Goal: Entertainment & Leisure: Consume media (video, audio)

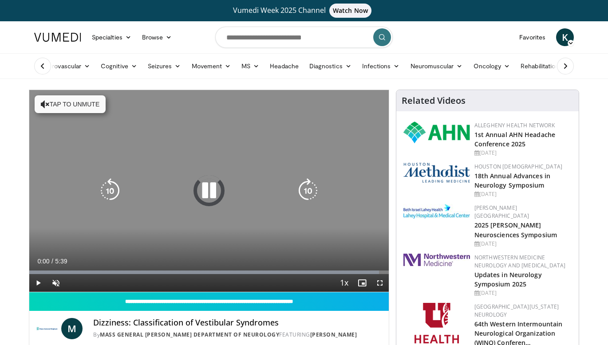
click at [69, 99] on button "Tap to unmute" at bounding box center [70, 104] width 71 height 18
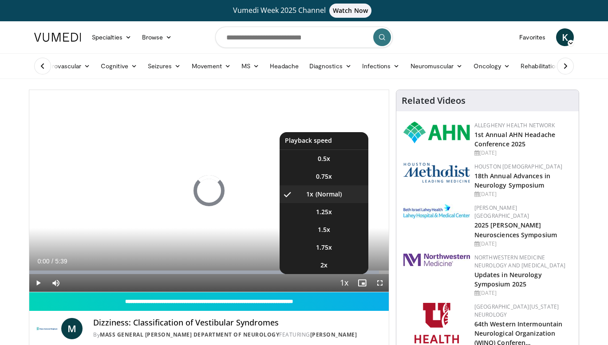
click at [343, 282] on span "Video Player" at bounding box center [344, 284] width 12 height 18
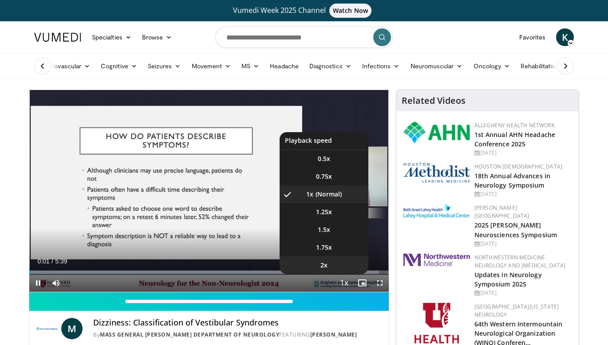
click at [340, 269] on li "2x" at bounding box center [324, 266] width 89 height 18
click at [342, 238] on li "1.5x" at bounding box center [324, 230] width 89 height 18
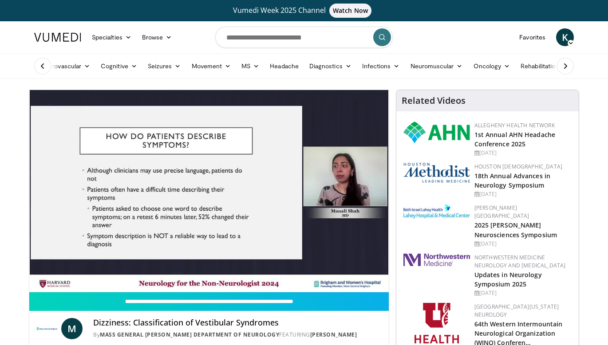
scroll to position [10, 0]
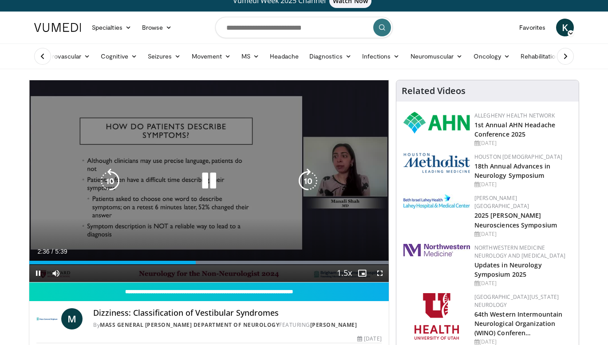
click at [188, 179] on div "Video Player" at bounding box center [209, 181] width 216 height 18
click at [206, 182] on icon "Video Player" at bounding box center [209, 181] width 25 height 25
click at [206, 157] on div "10 seconds Tap to unmute" at bounding box center [209, 181] width 360 height 202
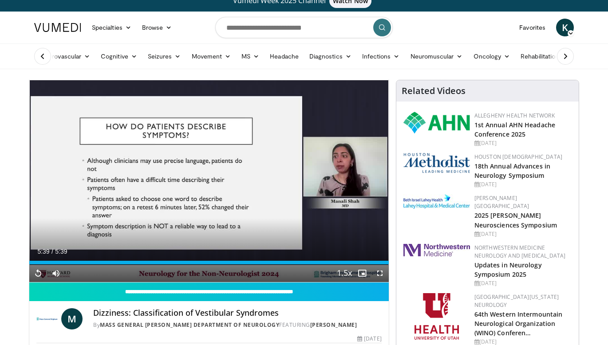
scroll to position [234, 0]
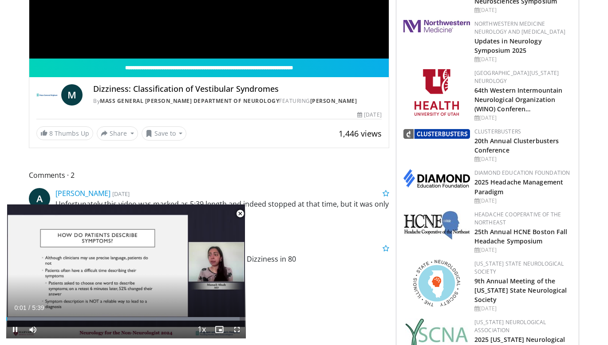
click at [242, 220] on span "Video Player" at bounding box center [240, 214] width 18 height 18
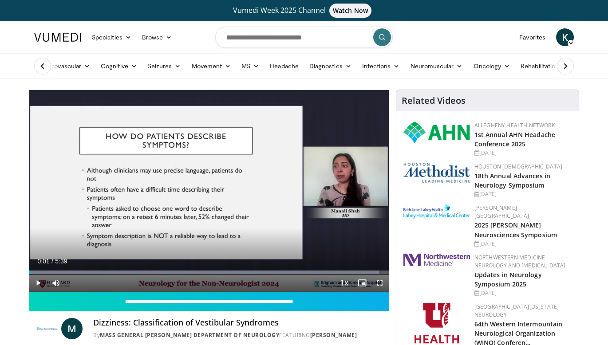
scroll to position [0, 0]
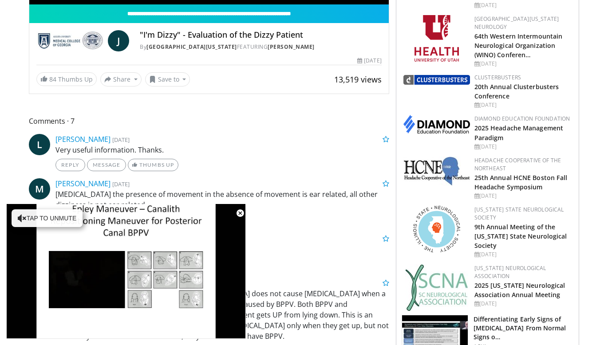
scroll to position [280, 0]
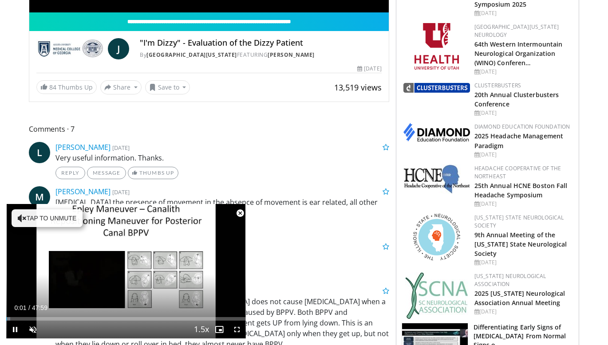
click at [241, 215] on span "Video Player" at bounding box center [240, 214] width 18 height 18
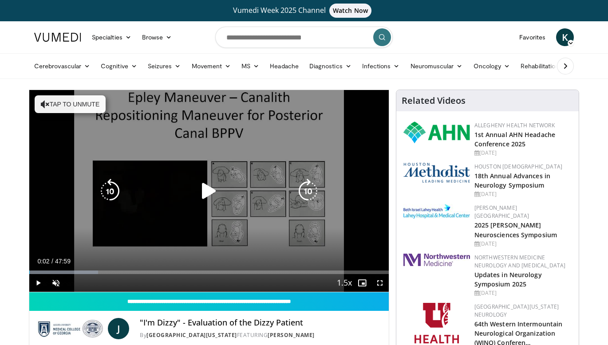
scroll to position [0, 0]
click at [203, 174] on div "10 seconds Tap to unmute" at bounding box center [209, 191] width 360 height 202
click at [210, 186] on icon "Video Player" at bounding box center [209, 191] width 25 height 25
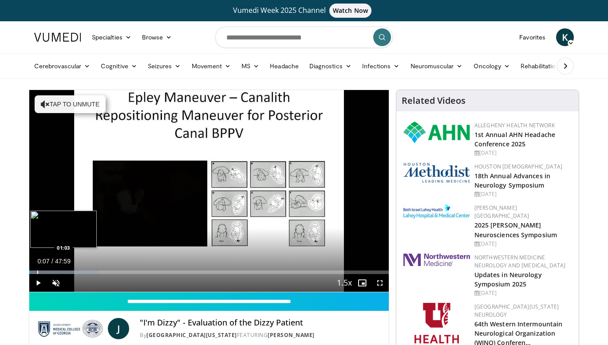
click at [38, 270] on div "Loaded : 19.10% 00:07 01:03" at bounding box center [209, 270] width 360 height 8
drag, startPoint x: 35, startPoint y: 270, endPoint x: 25, endPoint y: 269, distance: 9.5
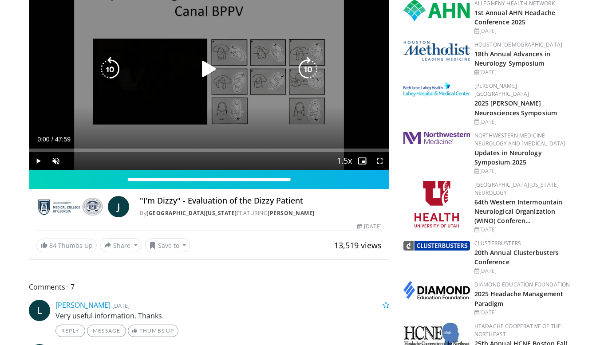
scroll to position [138, 0]
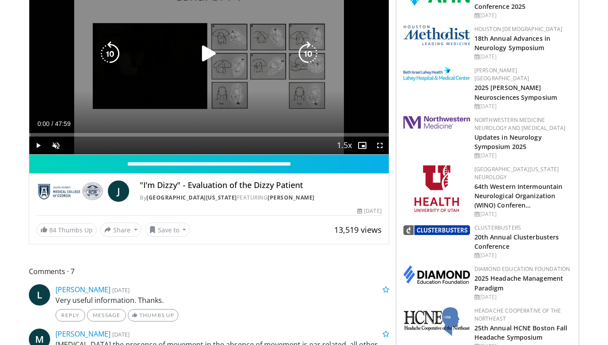
click at [198, 78] on div "10 seconds Tap to unmute" at bounding box center [209, 53] width 360 height 202
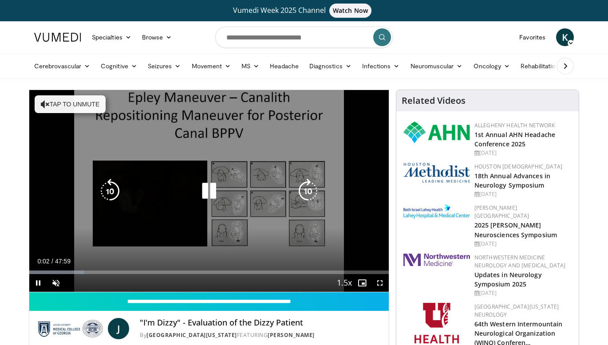
scroll to position [0, 0]
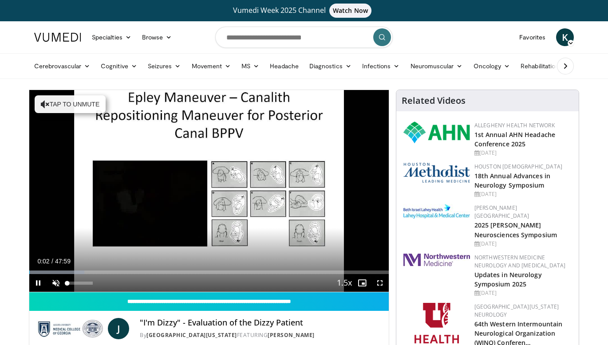
click at [59, 282] on span "Video Player" at bounding box center [56, 283] width 18 height 18
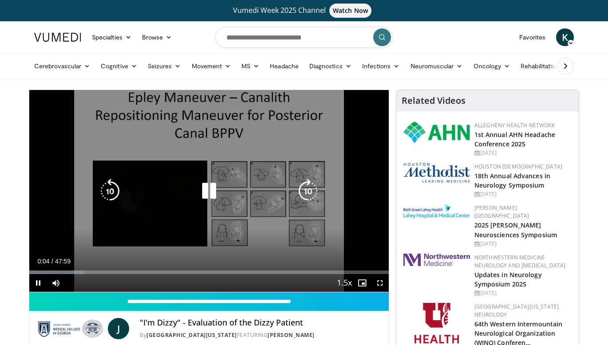
click at [213, 179] on icon "Video Player" at bounding box center [209, 191] width 25 height 25
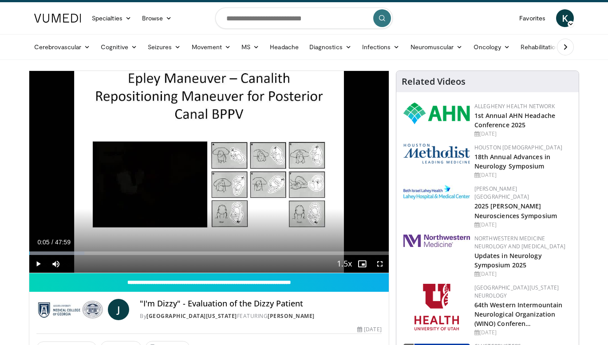
scroll to position [23, 0]
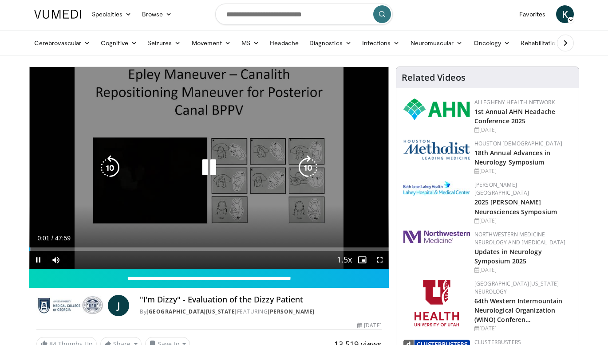
click at [214, 176] on icon "Video Player" at bounding box center [209, 167] width 25 height 25
